Goal: Use online tool/utility

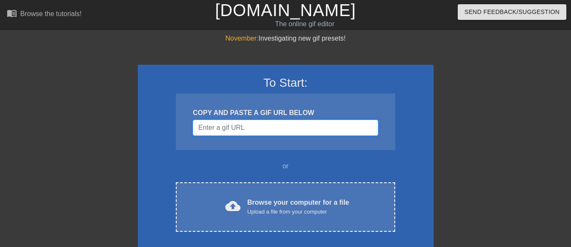
click at [254, 132] on input "Username" at bounding box center [285, 128] width 185 height 16
click at [237, 127] on input "Username" at bounding box center [285, 128] width 185 height 16
paste input "[URL][DOMAIN_NAME]"
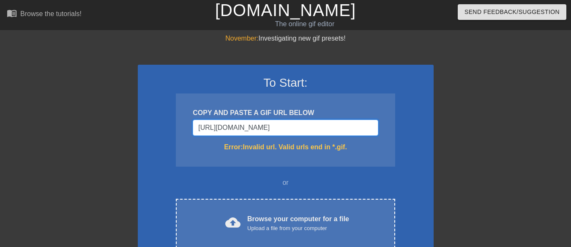
type input "[URL][DOMAIN_NAME]"
drag, startPoint x: 336, startPoint y: 126, endPoint x: 116, endPoint y: 126, distance: 220.6
click at [116, 126] on div "November: Investigating new gif presets! To Start: COPY AND PASTE A GIF URL BEL…" at bounding box center [285, 248] width 571 height 430
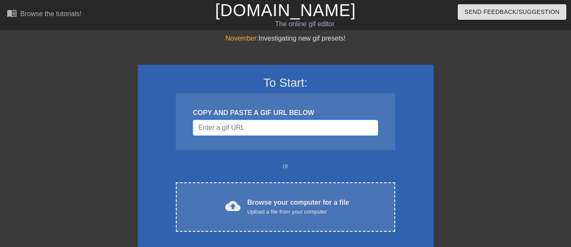
click at [229, 133] on input "Username" at bounding box center [285, 128] width 185 height 16
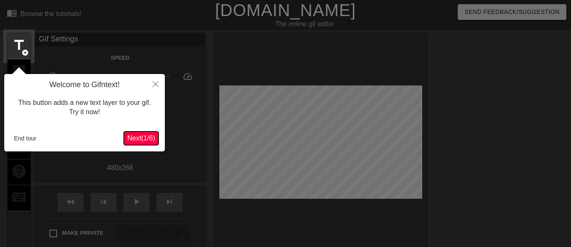
scroll to position [21, 0]
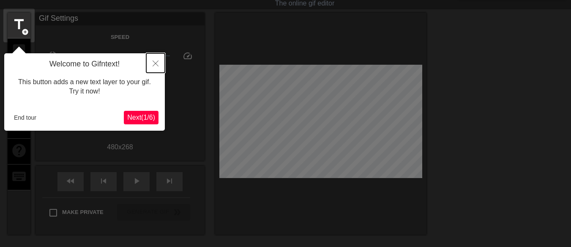
click at [157, 62] on icon "Close" at bounding box center [156, 63] width 6 height 6
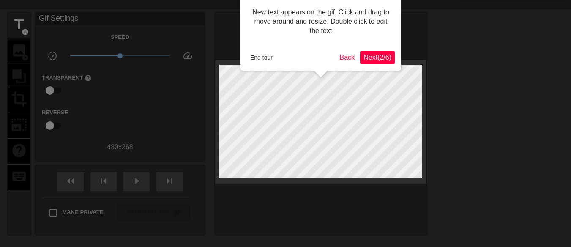
scroll to position [0, 0]
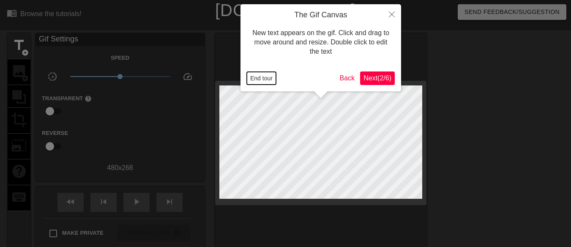
click at [265, 78] on button "End tour" at bounding box center [261, 78] width 29 height 13
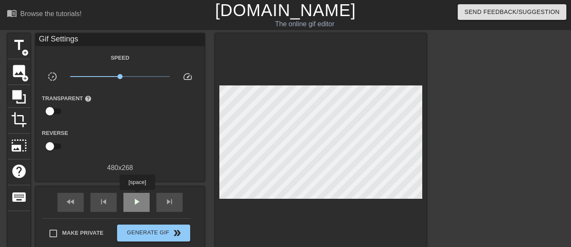
click at [137, 197] on span "play_arrow" at bounding box center [136, 202] width 10 height 10
click at [20, 73] on span "image" at bounding box center [19, 71] width 16 height 16
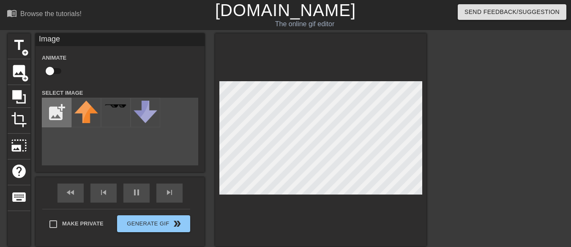
click at [57, 112] on input "file" at bounding box center [56, 112] width 29 height 29
type input "30"
type input "C:\fakepath\[PERSON_NAME] face.jpg"
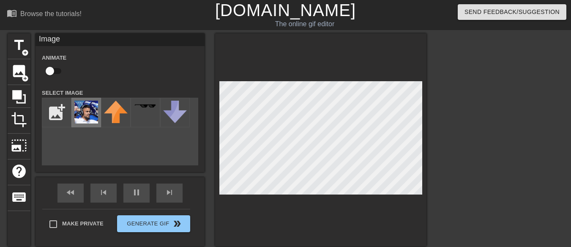
click at [86, 113] on img at bounding box center [86, 112] width 24 height 23
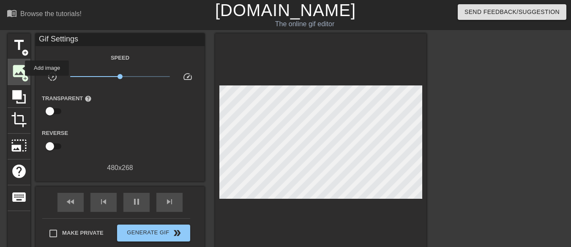
click at [19, 68] on span "image" at bounding box center [19, 71] width 16 height 16
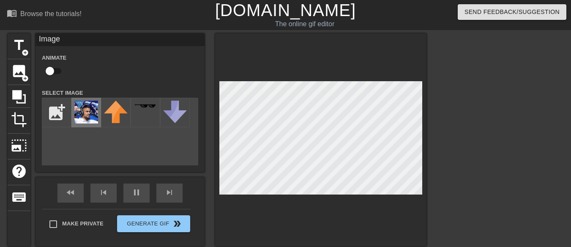
click at [81, 114] on img at bounding box center [86, 112] width 24 height 23
type input "30"
click at [134, 196] on span "pause" at bounding box center [136, 192] width 10 height 10
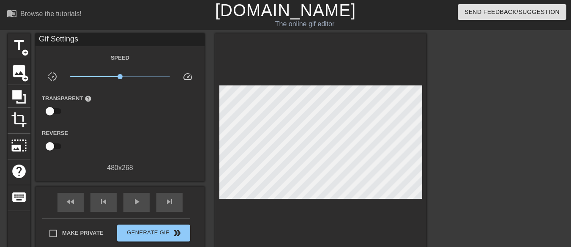
scroll to position [111, 0]
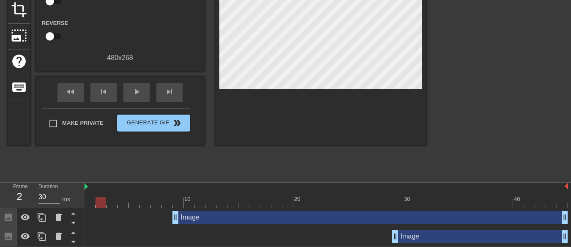
click at [419, 238] on div "Image drag_handle drag_handle" at bounding box center [480, 236] width 176 height 13
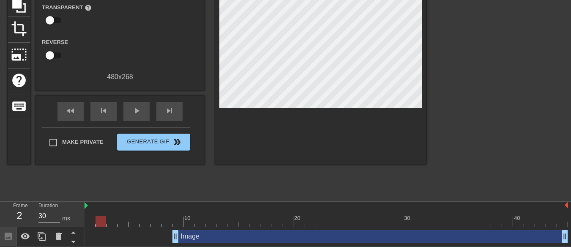
scroll to position [92, 0]
click at [419, 237] on div "Image drag_handle drag_handle" at bounding box center [370, 236] width 396 height 13
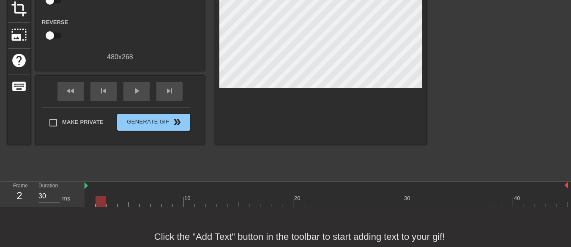
scroll to position [0, 0]
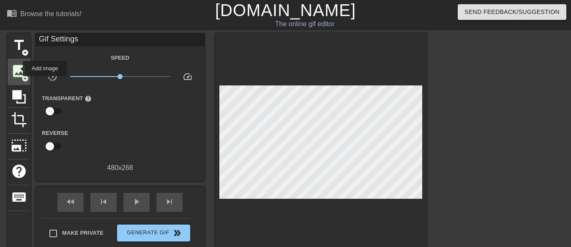
click at [17, 68] on span "image" at bounding box center [19, 71] width 16 height 16
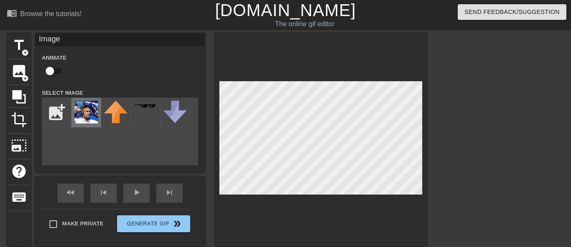
click at [84, 113] on img at bounding box center [86, 112] width 24 height 23
click at [305, 80] on div at bounding box center [320, 139] width 211 height 213
click at [52, 111] on input "file" at bounding box center [56, 112] width 29 height 29
type input "C:\fakepath\momo logo.jpg"
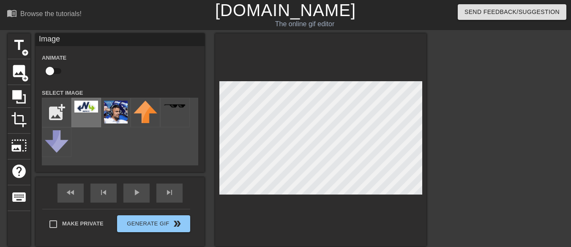
click at [84, 112] on div at bounding box center [86, 113] width 30 height 30
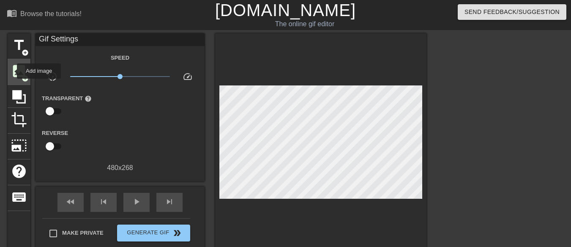
click at [12, 71] on span "image" at bounding box center [19, 71] width 16 height 16
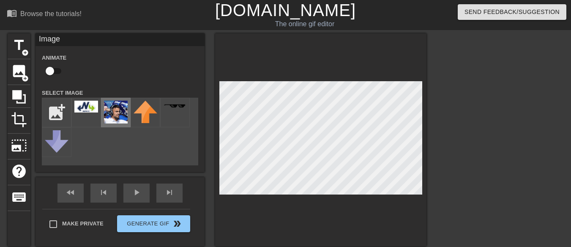
click at [112, 112] on img at bounding box center [116, 112] width 24 height 23
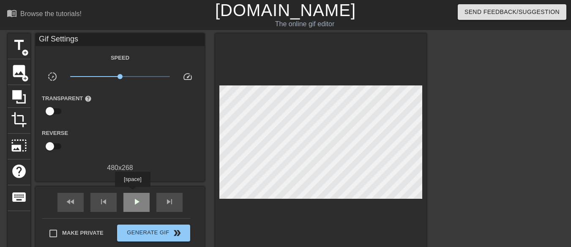
click at [132, 193] on div "play_arrow" at bounding box center [136, 202] width 26 height 19
click at [132, 193] on div "pause" at bounding box center [136, 202] width 26 height 19
click at [129, 196] on div "play_arrow" at bounding box center [136, 202] width 26 height 19
click at [458, 136] on div at bounding box center [500, 160] width 127 height 254
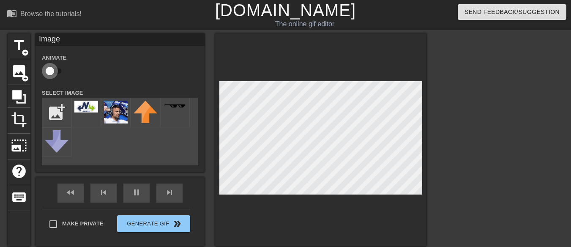
type input "60"
click at [56, 72] on input "checkbox" at bounding box center [50, 71] width 48 height 16
checkbox input "true"
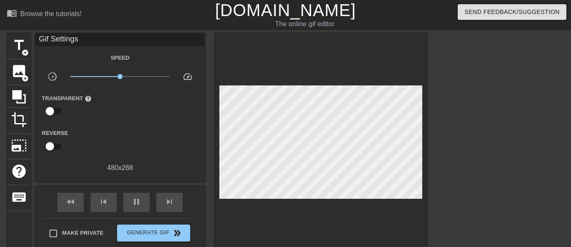
click at [479, 138] on div at bounding box center [500, 160] width 127 height 254
click at [19, 72] on span "image" at bounding box center [19, 71] width 16 height 16
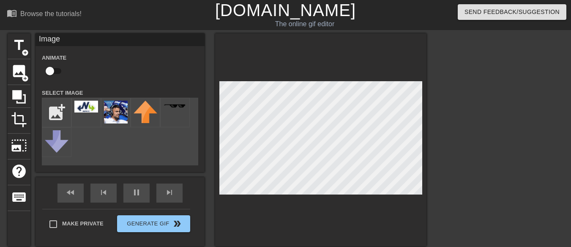
click at [135, 82] on div "Animate Select Image add_photo_alternate" at bounding box center [120, 108] width 156 height 113
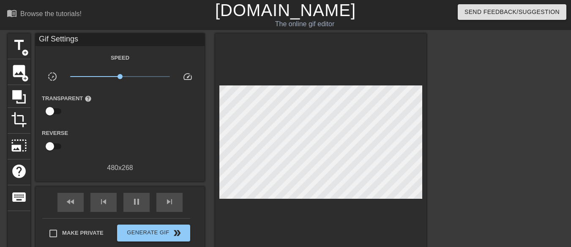
click at [237, 226] on div at bounding box center [320, 144] width 211 height 222
click at [137, 204] on span "pause" at bounding box center [136, 202] width 10 height 10
click at [130, 194] on div "play_arrow" at bounding box center [136, 202] width 26 height 19
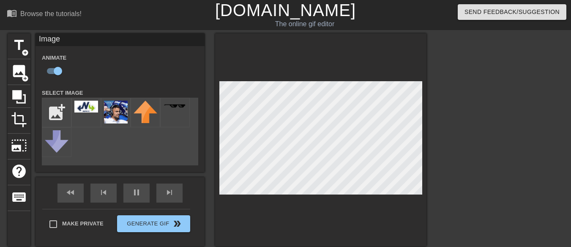
click at [445, 143] on div at bounding box center [500, 160] width 127 height 254
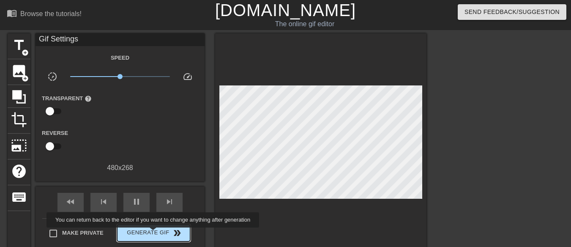
type input "30"
click at [154, 233] on span "Generate Gif double_arrow" at bounding box center [153, 233] width 66 height 10
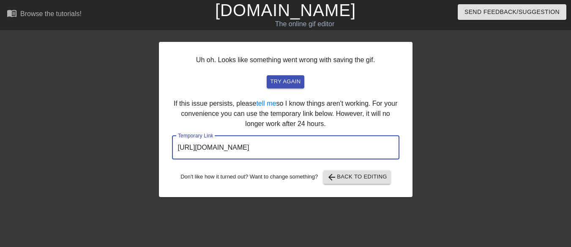
drag, startPoint x: 347, startPoint y: 147, endPoint x: 143, endPoint y: 141, distance: 204.6
click at [143, 141] on div "Uh oh. Looks like something went wrong with saving the gif. try again If this i…" at bounding box center [285, 160] width 571 height 254
